Goal: Task Accomplishment & Management: Complete application form

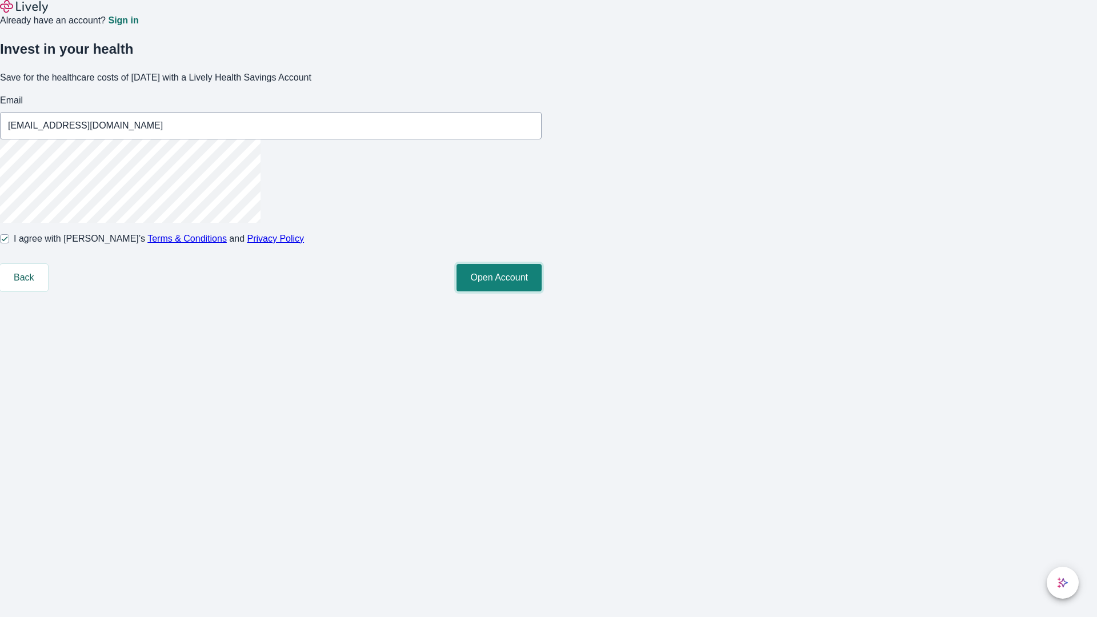
click at [542, 291] on button "Open Account" at bounding box center [499, 277] width 85 height 27
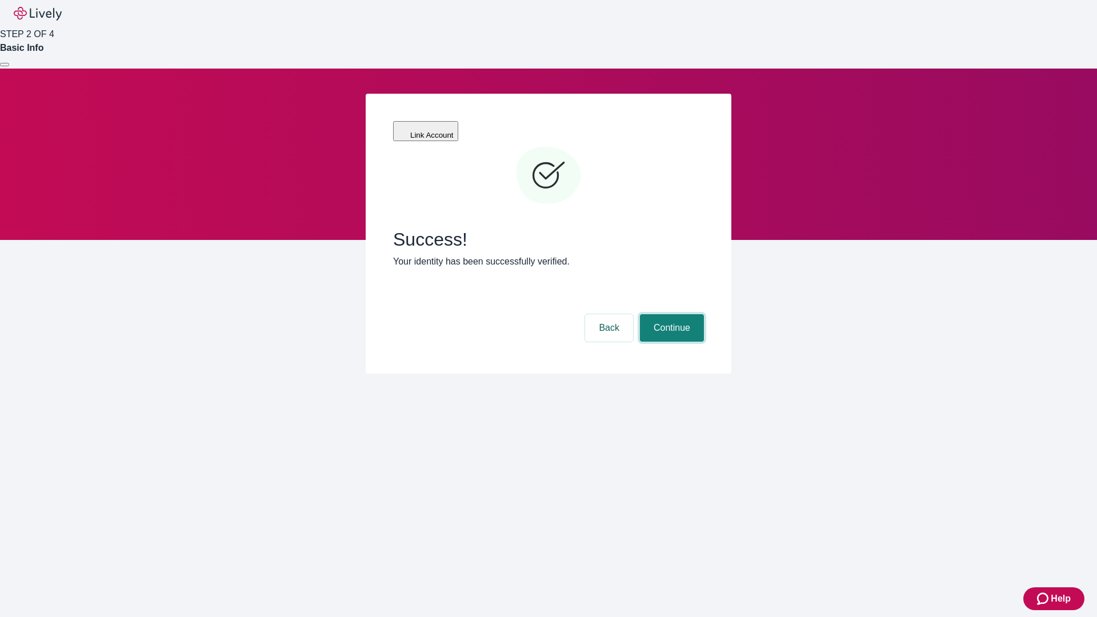
click at [670, 314] on button "Continue" at bounding box center [672, 327] width 64 height 27
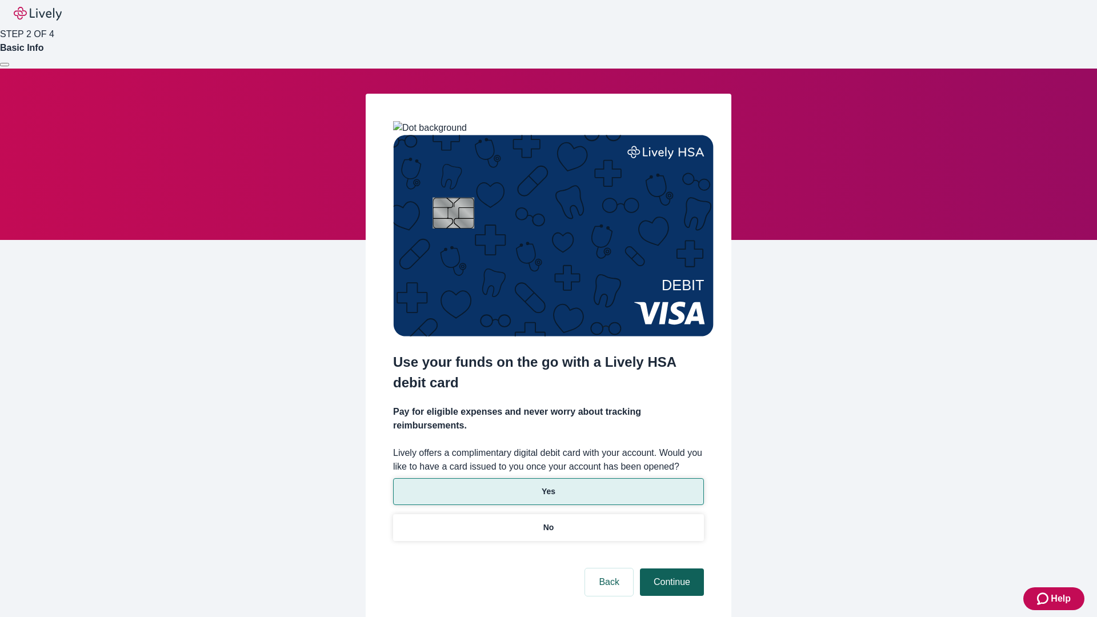
click at [548, 486] on p "Yes" at bounding box center [549, 492] width 14 height 12
click at [670, 569] on button "Continue" at bounding box center [672, 582] width 64 height 27
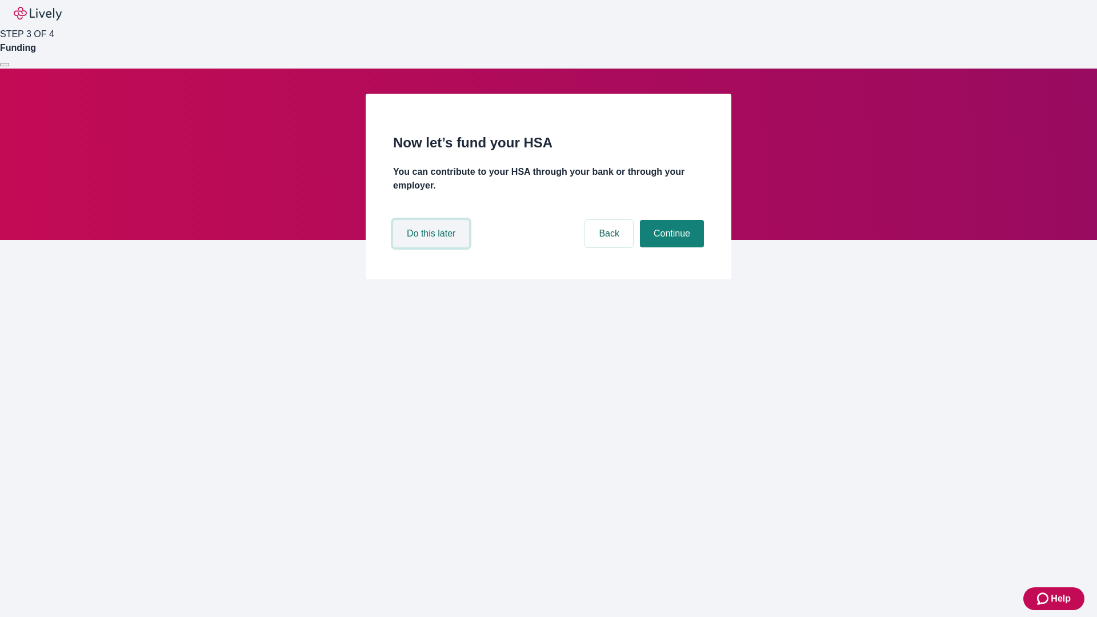
click at [433, 247] on button "Do this later" at bounding box center [431, 233] width 76 height 27
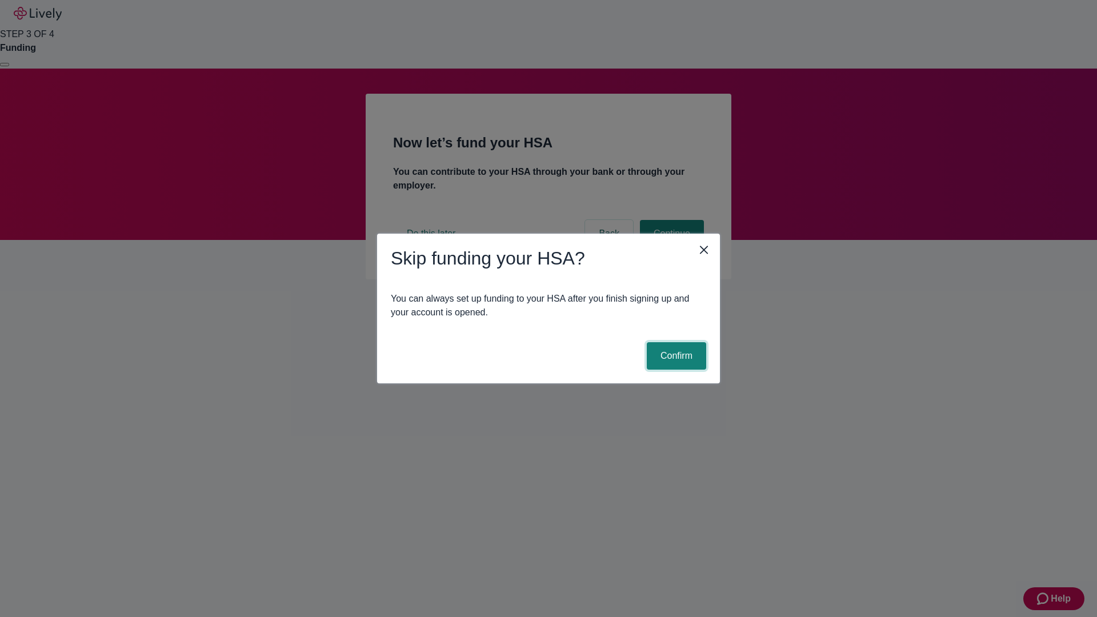
click at [675, 356] on button "Confirm" at bounding box center [676, 355] width 59 height 27
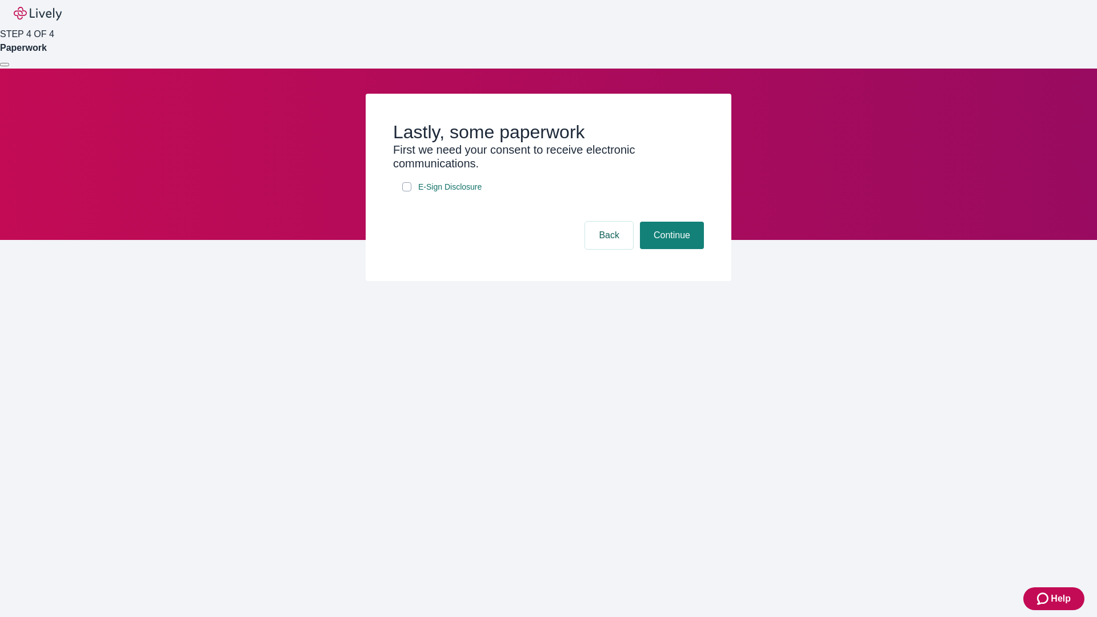
click at [407, 191] on input "E-Sign Disclosure" at bounding box center [406, 186] width 9 height 9
checkbox input "true"
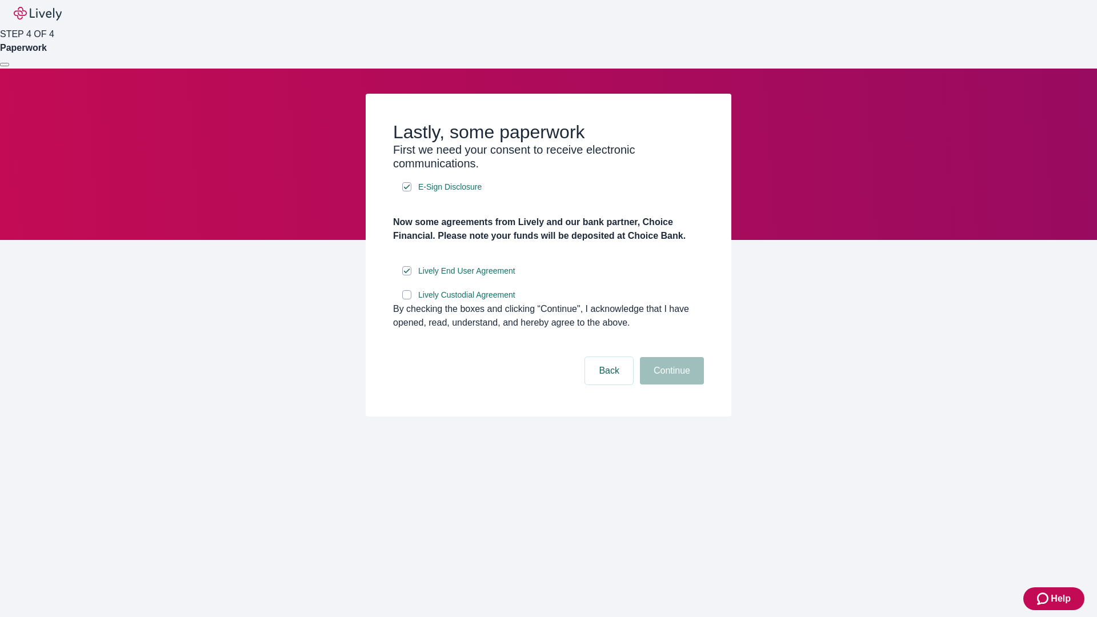
click at [407, 299] on input "Lively Custodial Agreement" at bounding box center [406, 294] width 9 height 9
checkbox input "true"
click at [670, 385] on button "Continue" at bounding box center [672, 370] width 64 height 27
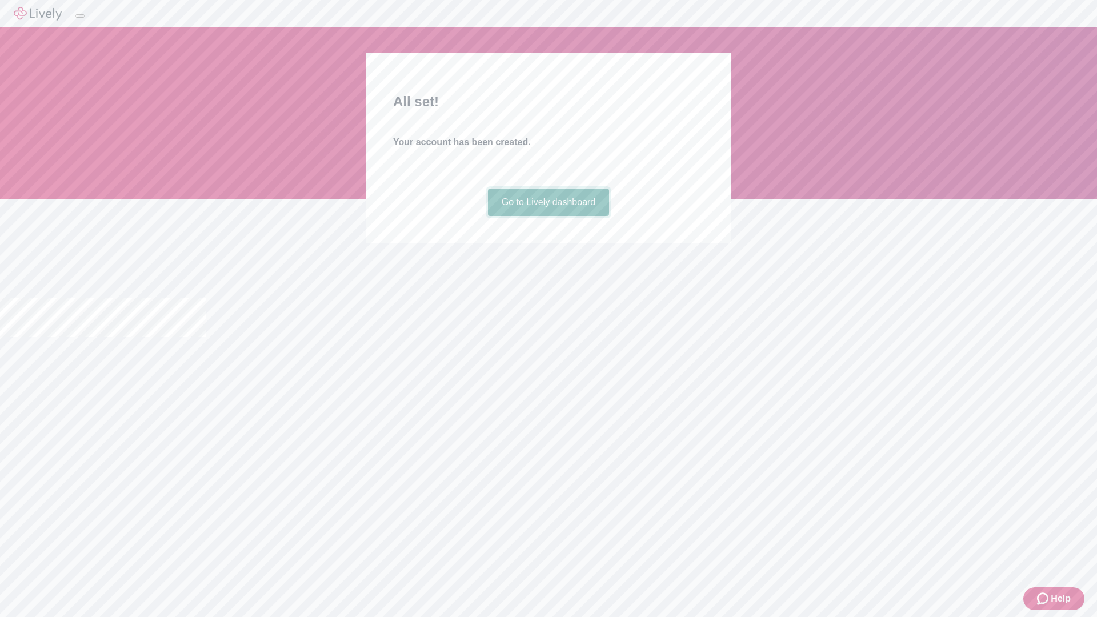
click at [548, 216] on link "Go to Lively dashboard" at bounding box center [549, 202] width 122 height 27
